Goal: Check status: Check status

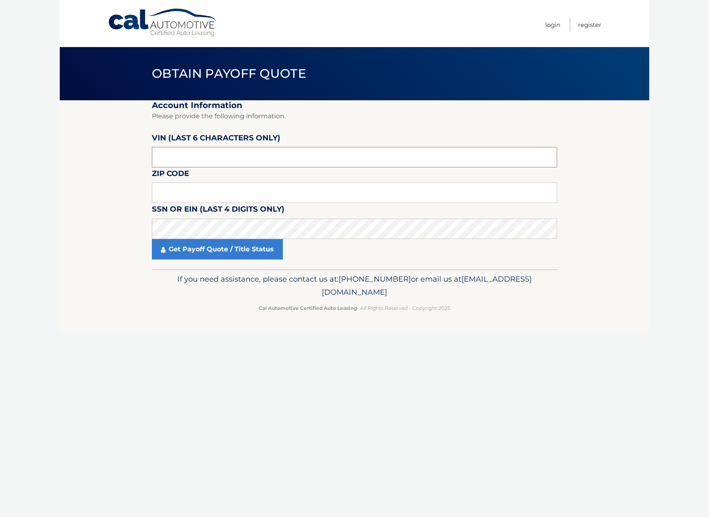
click at [199, 153] on input "text" at bounding box center [354, 157] width 405 height 20
type input "107097"
type input "11746"
click at [206, 247] on link "Get Payoff Quote / Title Status" at bounding box center [217, 249] width 131 height 20
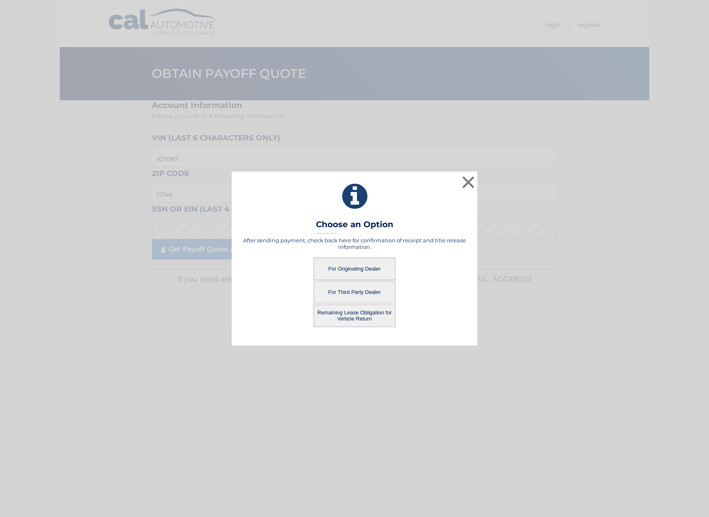
click at [369, 267] on button "For Originating Dealer" at bounding box center [355, 269] width 82 height 23
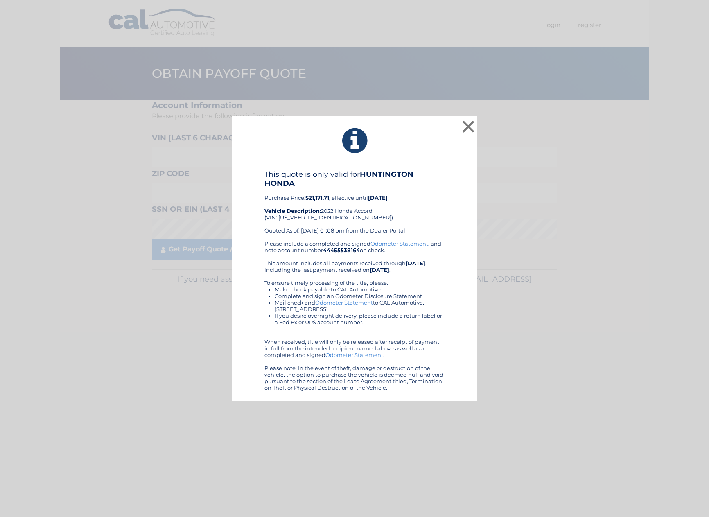
click at [434, 168] on div "× This quote is only valid for HUNTINGTON HONDA Purchase Price: $21,171.71 , ef…" at bounding box center [355, 259] width 246 height 286
click at [470, 121] on button "×" at bounding box center [468, 126] width 16 height 16
